Goal: Browse casually: Explore the website without a specific task or goal

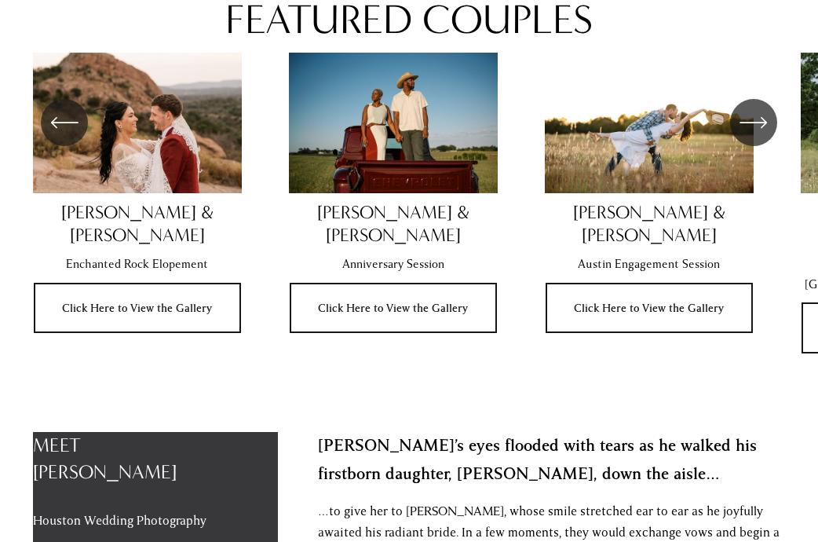
scroll to position [904, 0]
click at [753, 136] on icon "\a \a \a Next\a \a" at bounding box center [753, 122] width 28 height 28
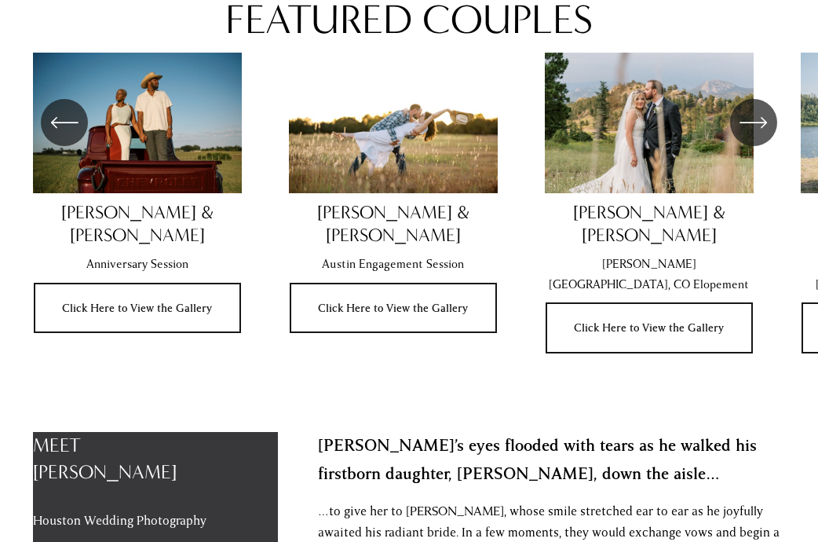
click at [753, 136] on icon "\a \a \a Next\a \a" at bounding box center [753, 122] width 28 height 28
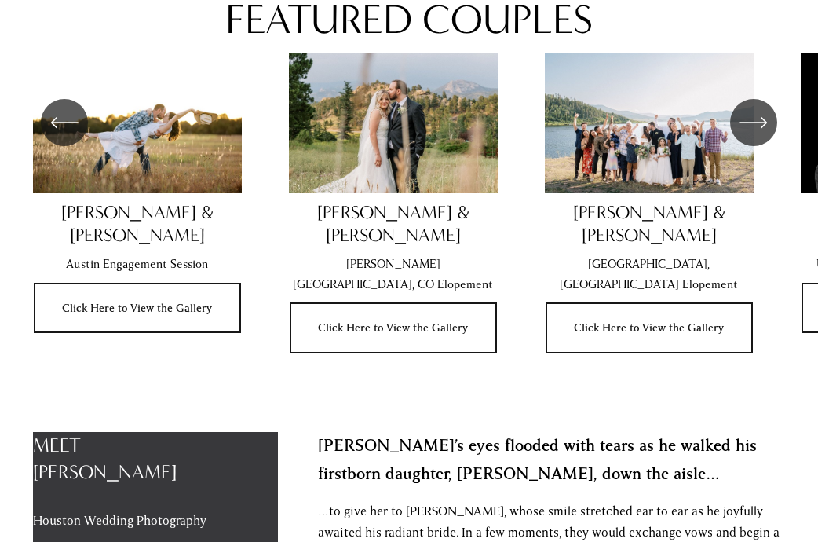
click at [753, 136] on icon "\a \a \a Next\a \a" at bounding box center [753, 122] width 28 height 28
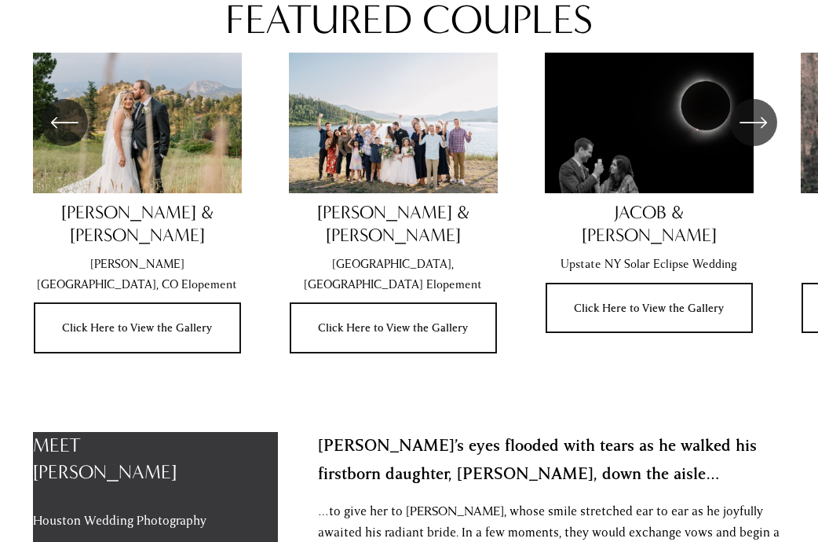
click at [753, 136] on icon "\a \a \a Next\a \a" at bounding box center [753, 122] width 28 height 28
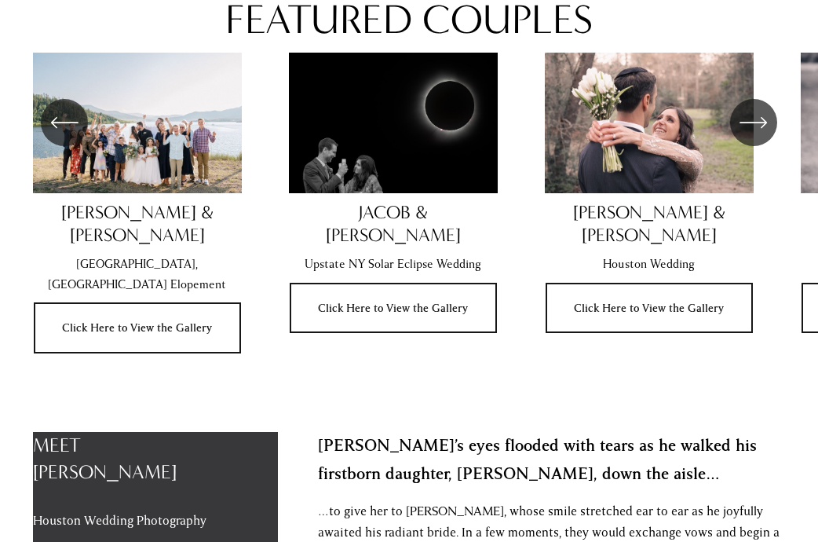
click at [753, 136] on icon "\a \a \a Next\a \a" at bounding box center [753, 122] width 28 height 28
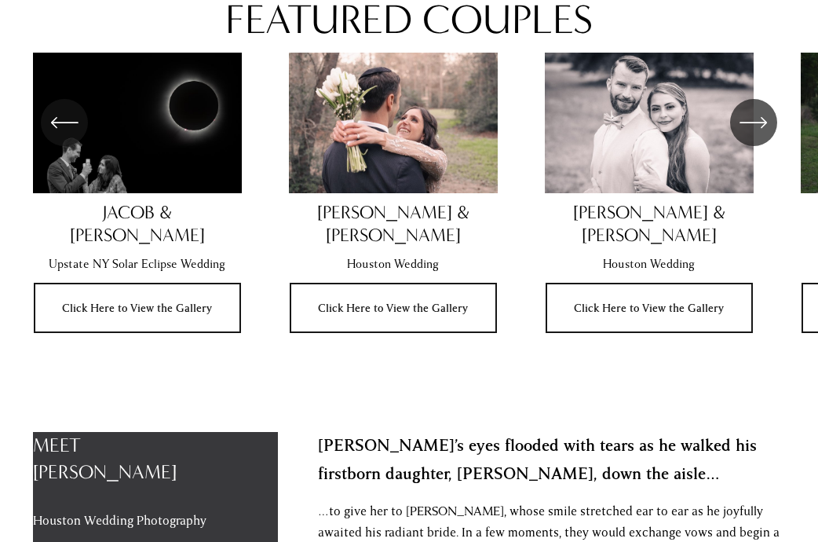
click at [753, 136] on icon "\a \a \a Next\a \a" at bounding box center [753, 122] width 28 height 28
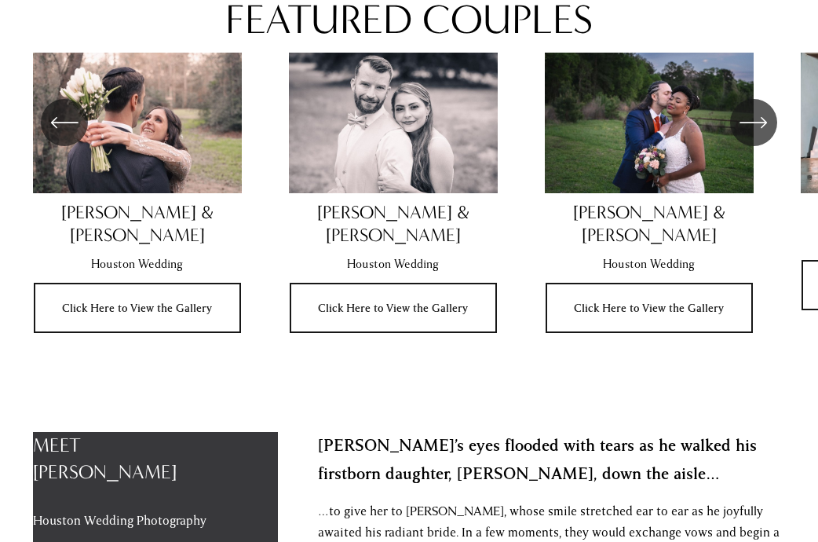
click at [753, 136] on icon "\a \a \a Next\a \a" at bounding box center [753, 122] width 28 height 28
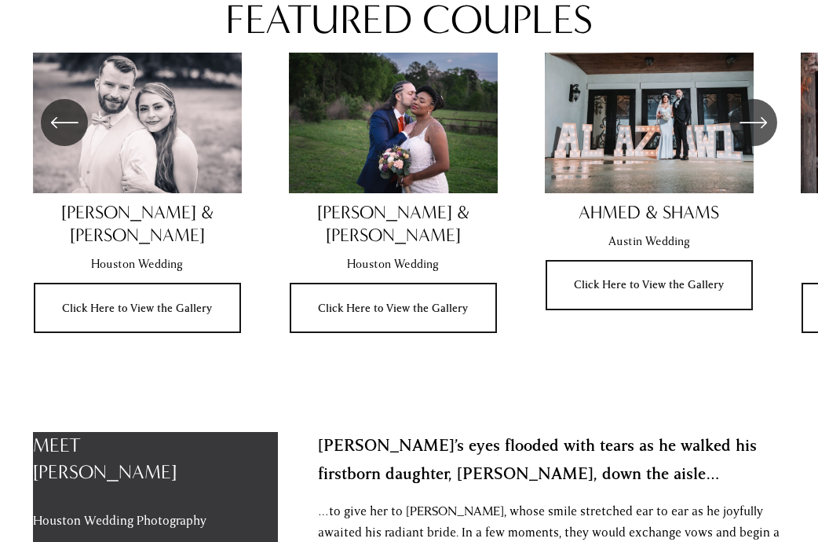
click at [753, 136] on icon "\a \a \a Next\a \a" at bounding box center [753, 122] width 28 height 28
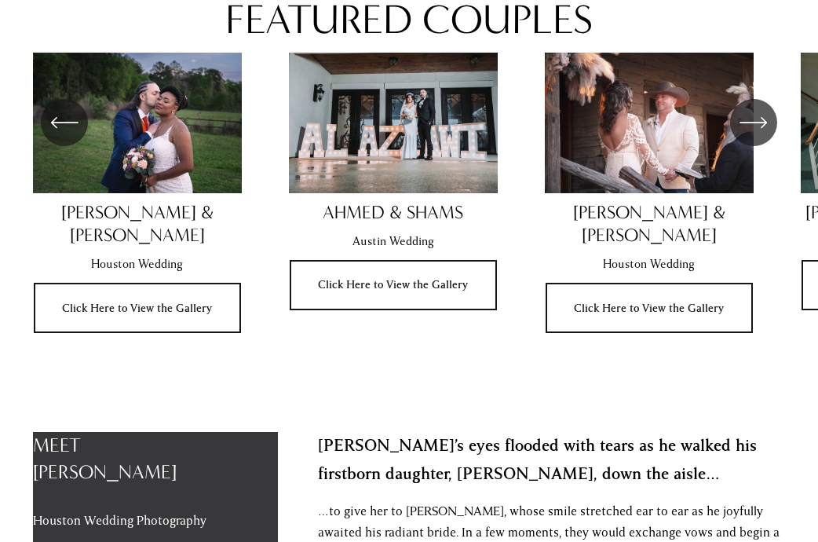
click at [753, 136] on icon "\a \a \a Next\a \a" at bounding box center [753, 122] width 28 height 28
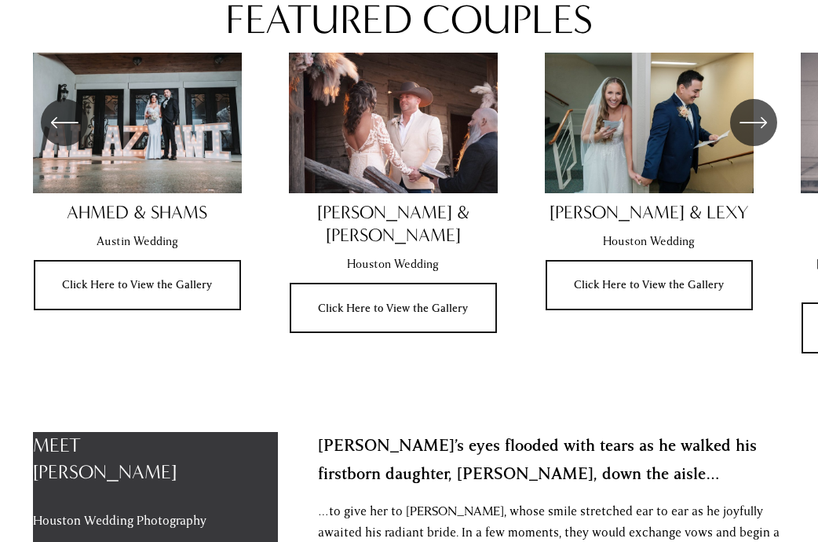
click at [753, 136] on icon "\a \a \a Next\a \a" at bounding box center [753, 122] width 28 height 28
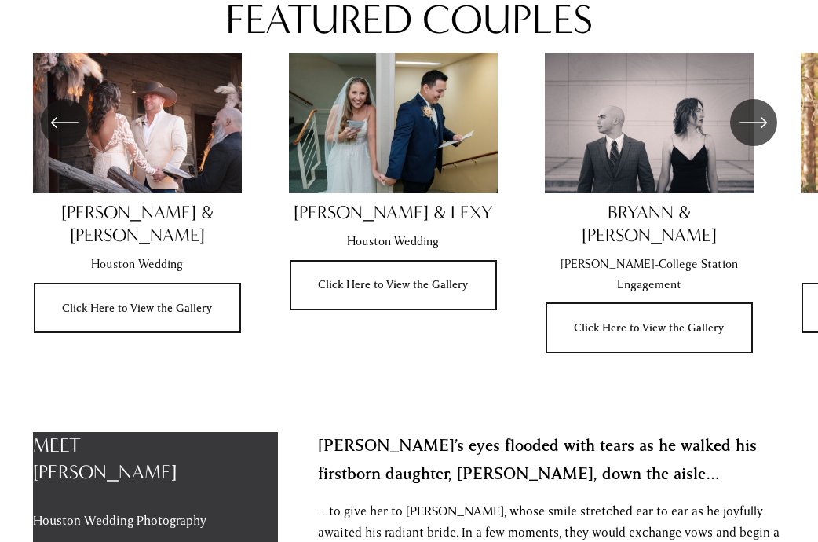
click at [753, 136] on icon "\a \a \a Next\a \a" at bounding box center [753, 122] width 28 height 28
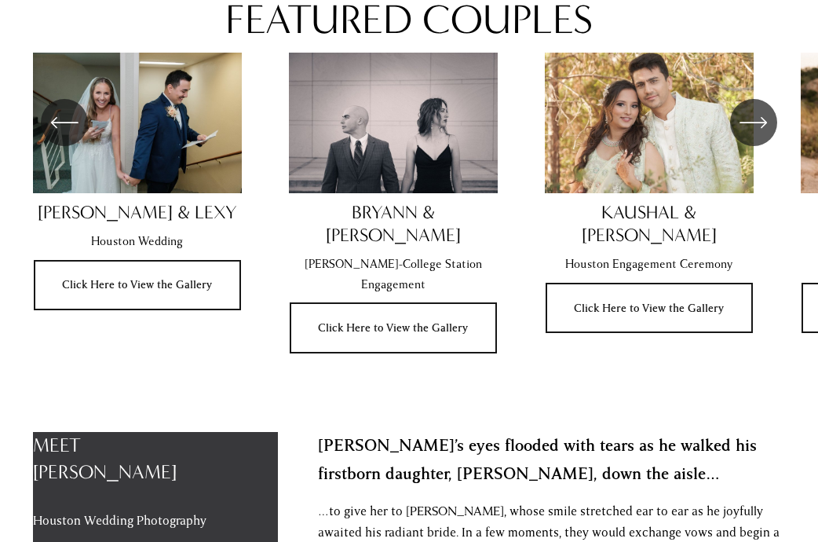
click at [753, 136] on icon "\a \a \a Next\a \a" at bounding box center [753, 122] width 28 height 28
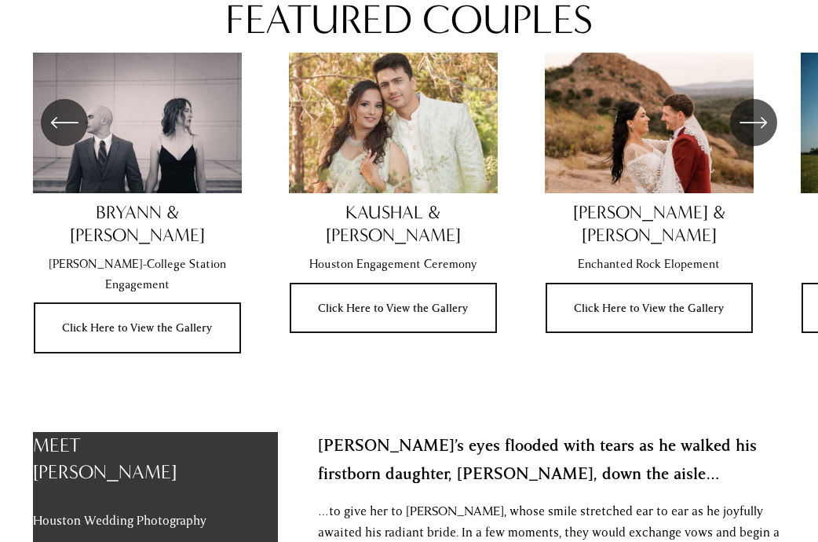
click at [753, 136] on icon "\a \a \a Next\a \a" at bounding box center [753, 122] width 28 height 28
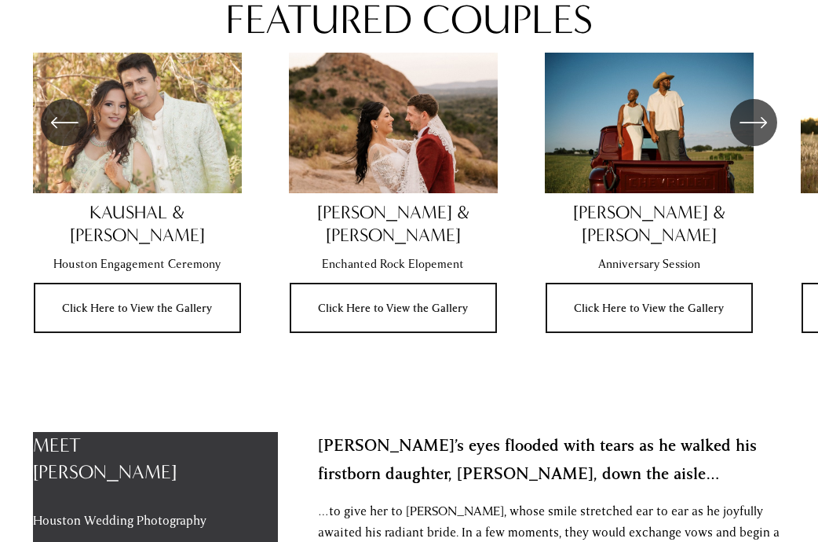
click at [753, 136] on icon "\a \a \a Next\a \a" at bounding box center [753, 122] width 28 height 28
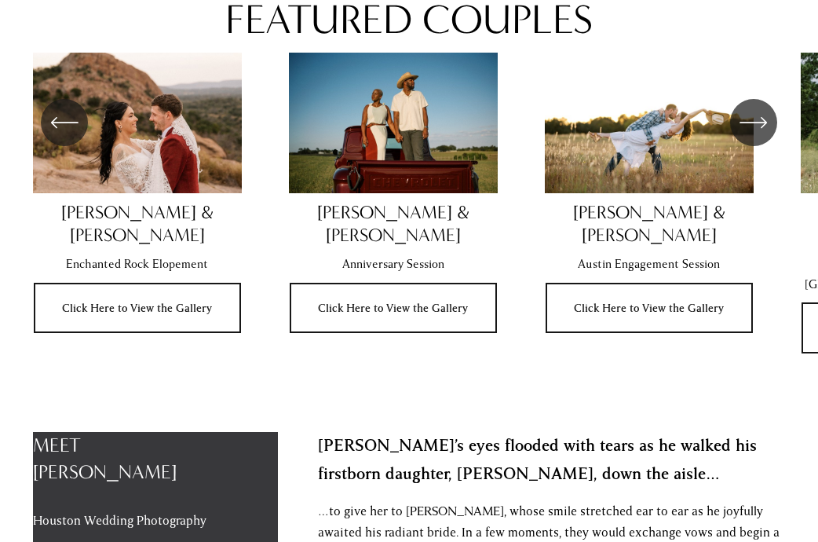
click at [753, 136] on icon "\a \a \a Next\a \a" at bounding box center [753, 122] width 28 height 28
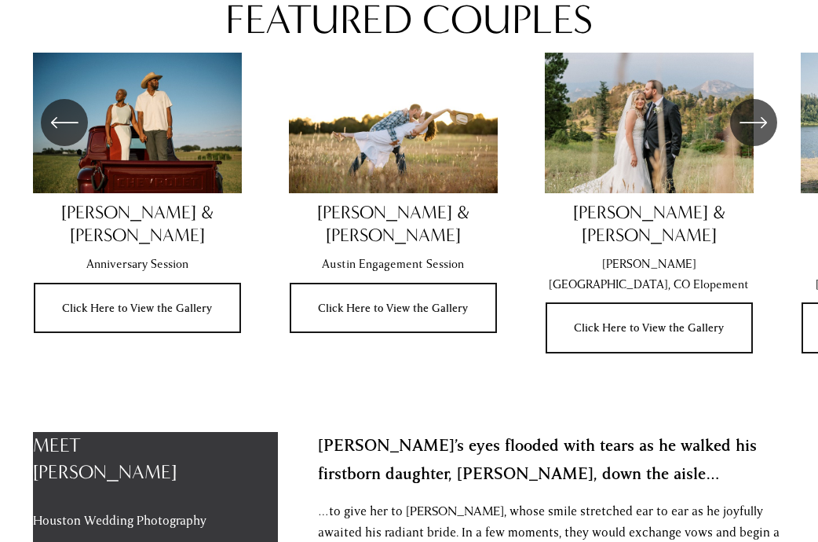
click at [753, 136] on icon "\a \a \a Next\a \a" at bounding box center [753, 122] width 28 height 28
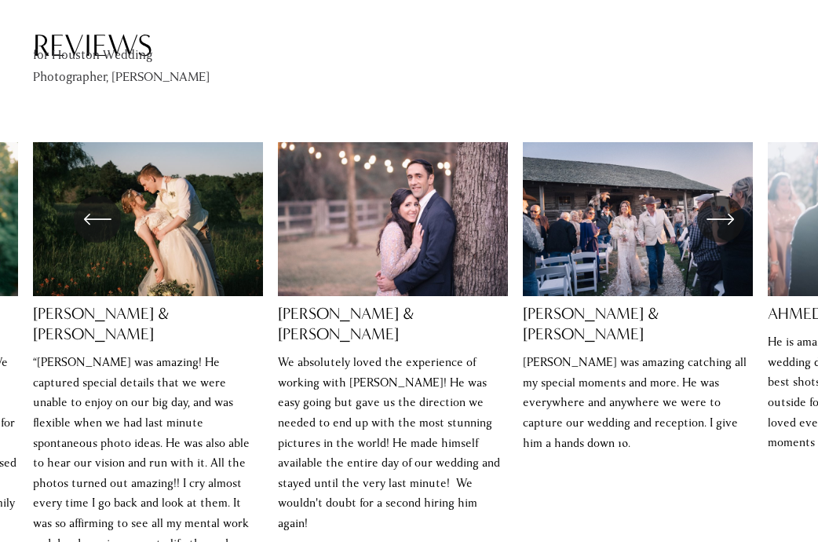
scroll to position [2416, 0]
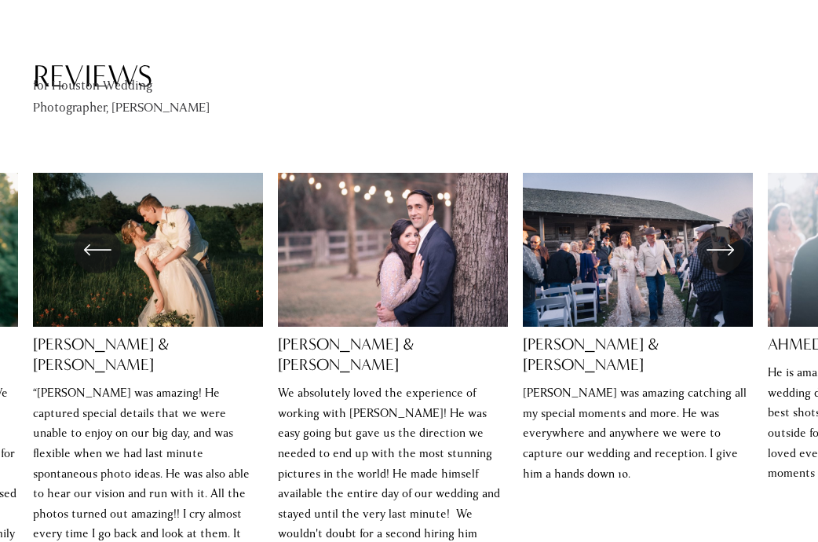
click at [718, 235] on icon "\a \a \a Next\a \a" at bounding box center [720, 249] width 28 height 28
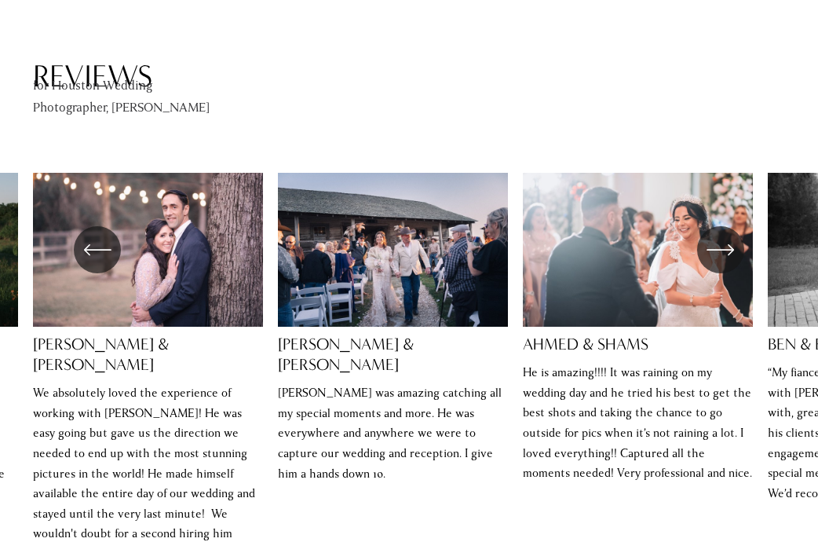
click at [718, 235] on icon "\a \a \a Next\a \a" at bounding box center [720, 249] width 28 height 28
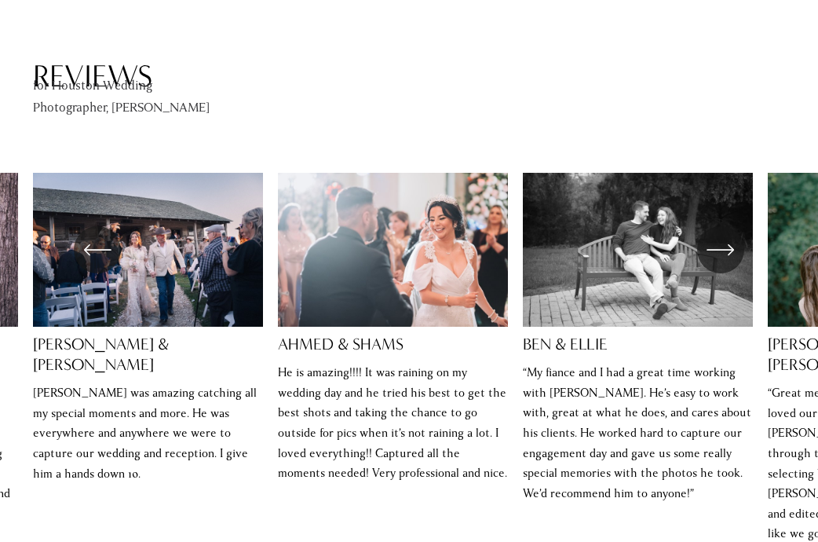
click at [718, 235] on icon "\a \a \a Next\a \a" at bounding box center [720, 249] width 28 height 28
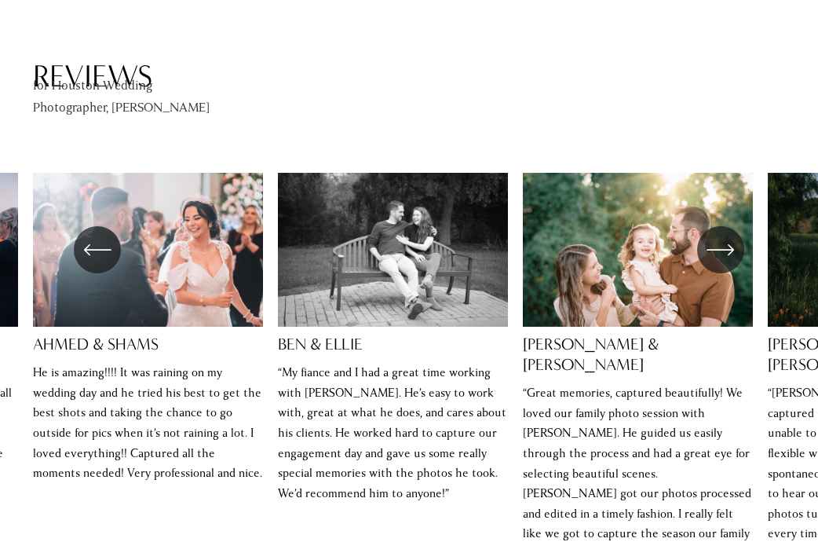
click at [718, 235] on icon "\a \a \a Next\a \a" at bounding box center [720, 249] width 28 height 28
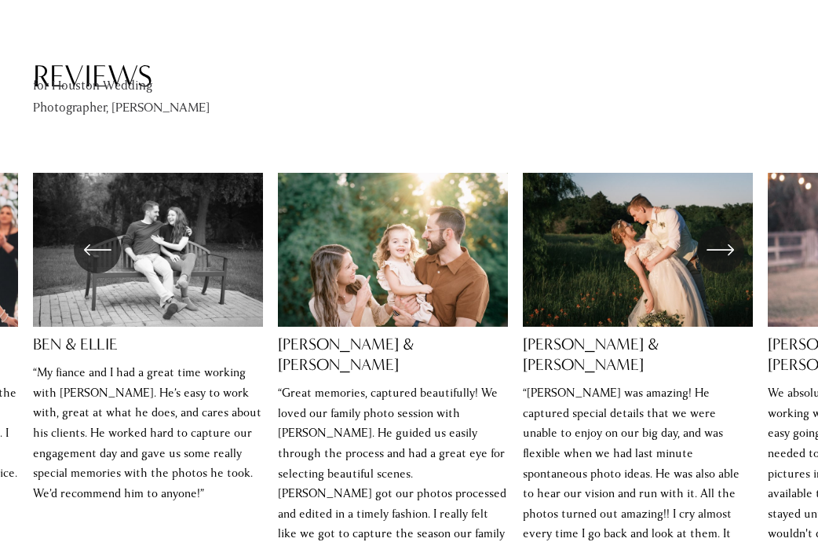
click at [718, 235] on icon "\a \a \a Next\a \a" at bounding box center [720, 249] width 28 height 28
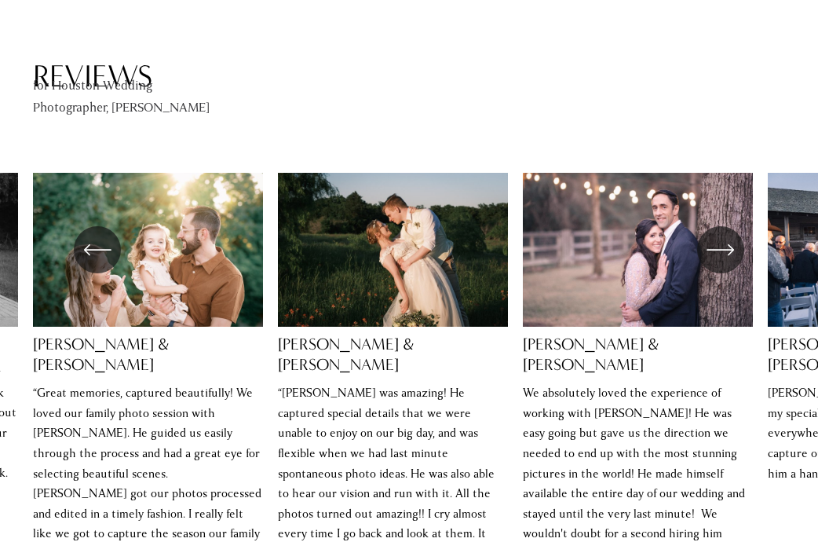
click at [718, 235] on icon "\a \a \a Next\a \a" at bounding box center [720, 249] width 28 height 28
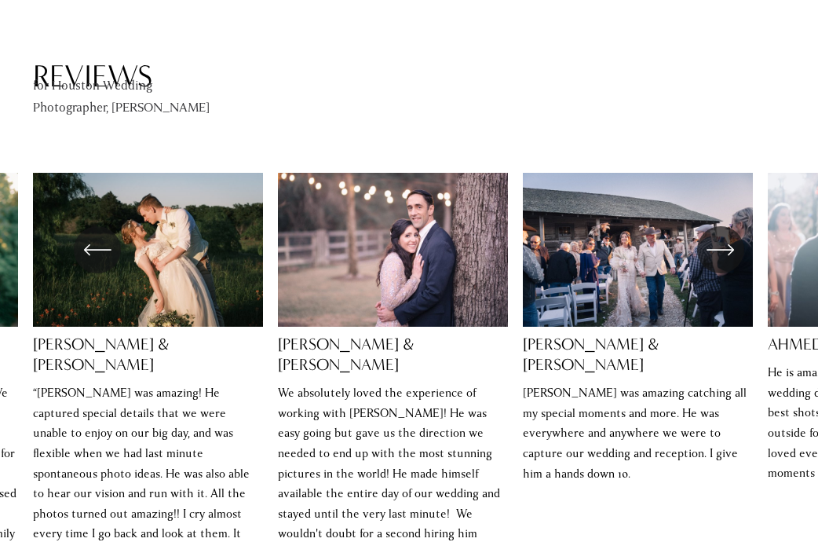
click at [718, 235] on icon "\a \a \a Next\a \a" at bounding box center [720, 249] width 28 height 28
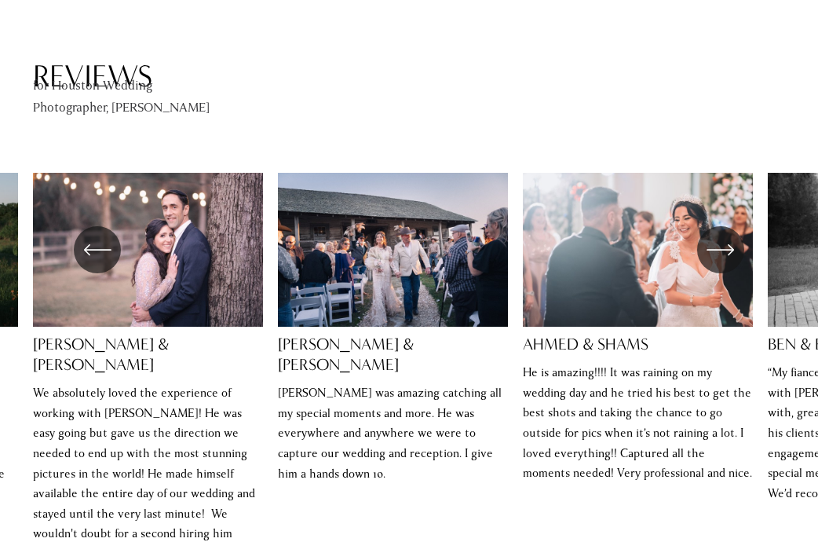
click at [718, 235] on icon "\a \a \a Next\a \a" at bounding box center [720, 249] width 28 height 28
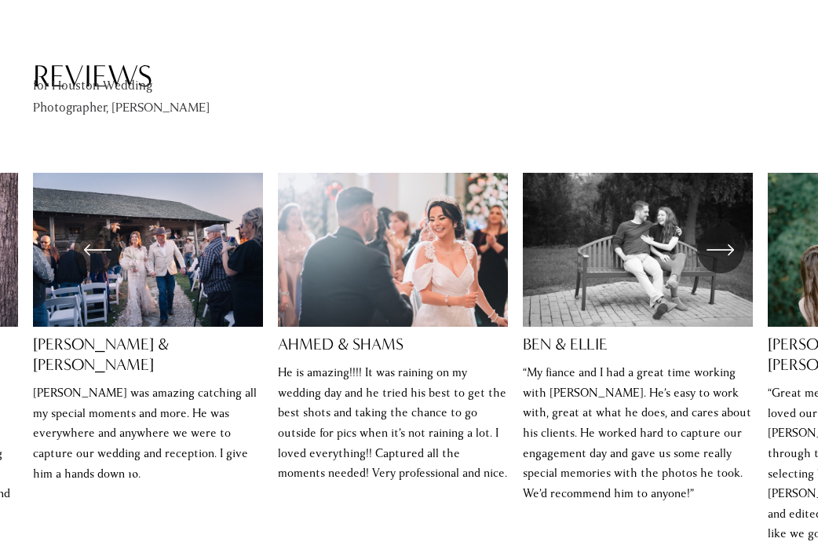
click at [718, 235] on icon "\a \a \a Next\a \a" at bounding box center [720, 249] width 28 height 28
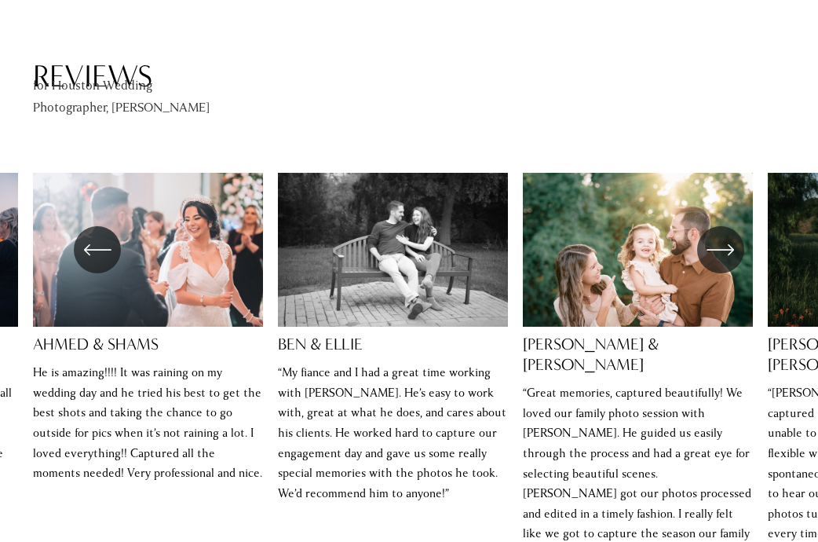
click at [718, 235] on icon "\a \a \a Next\a \a" at bounding box center [720, 249] width 28 height 28
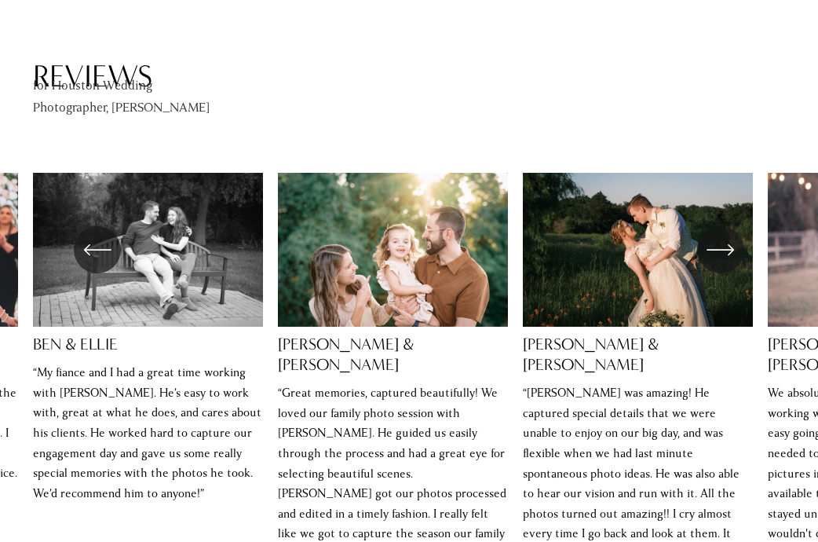
click at [718, 235] on icon "\a \a \a Next\a \a" at bounding box center [720, 249] width 28 height 28
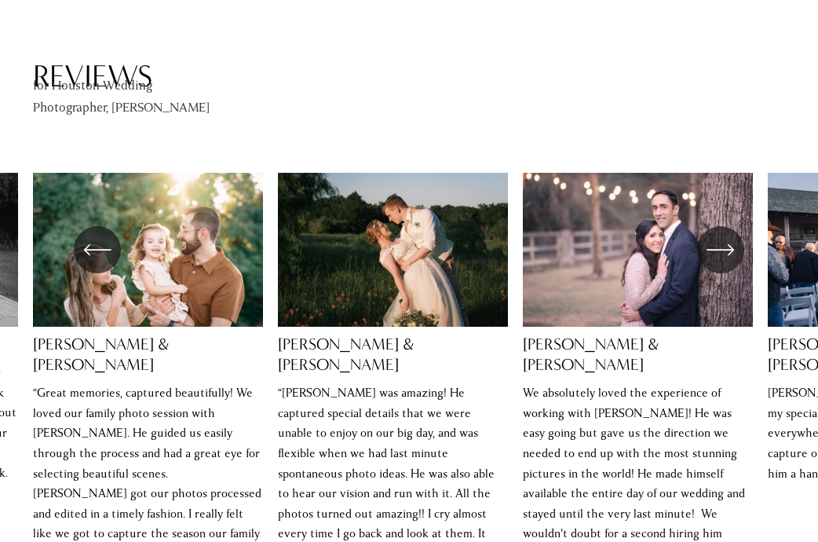
click at [718, 235] on icon "\a \a \a Next\a \a" at bounding box center [720, 249] width 28 height 28
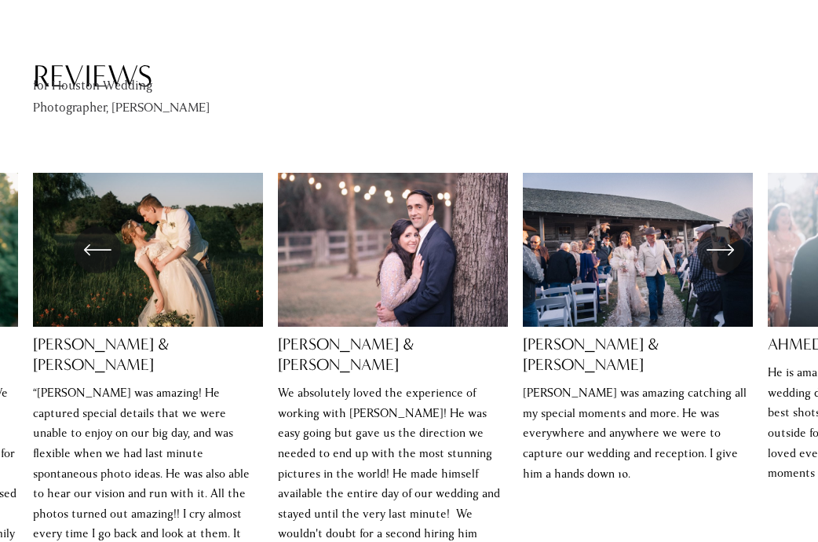
click at [718, 235] on icon "\a \a \a Next\a \a" at bounding box center [720, 249] width 28 height 28
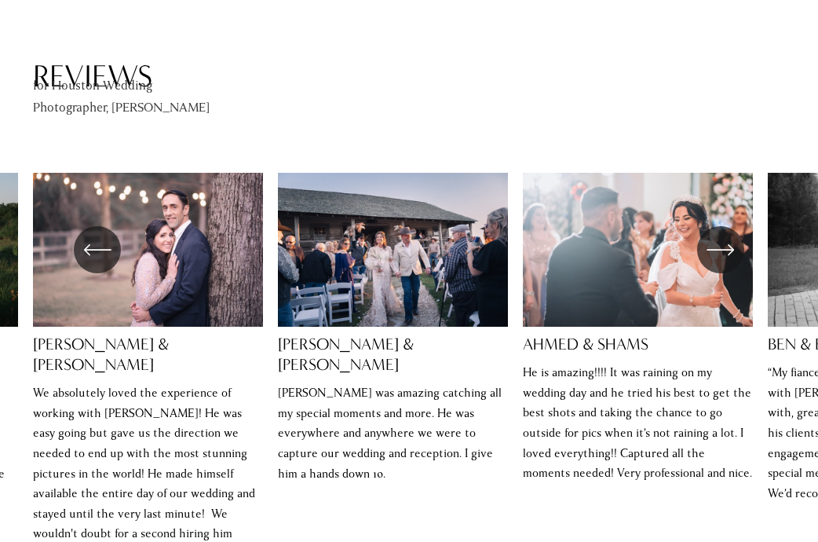
click at [718, 235] on icon "\a \a \a Next\a \a" at bounding box center [720, 249] width 28 height 28
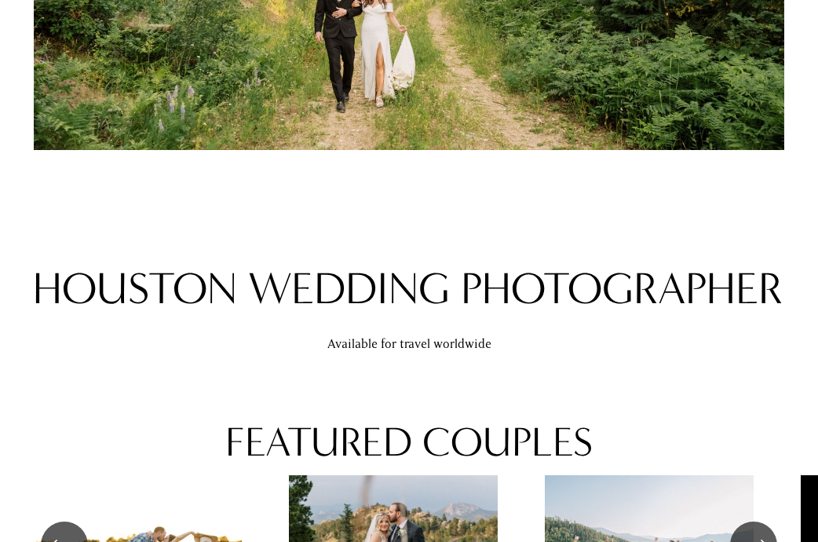
scroll to position [0, 0]
